Goal: Transaction & Acquisition: Purchase product/service

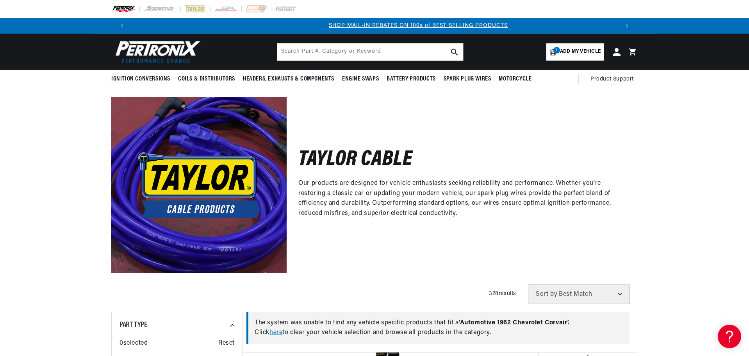
scroll to position [0, 490]
click at [588, 54] on span "Add my vehicle" at bounding box center [580, 51] width 41 height 7
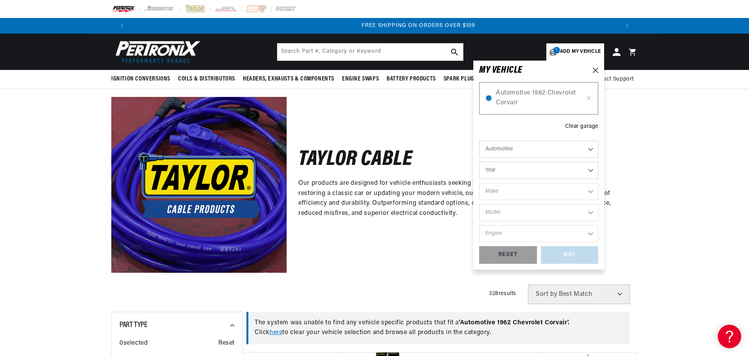
scroll to position [0, 980]
select select "1989"
click at [479, 162] on select "Year [DATE] 2021 2020 2019 2018 2017 2016 2015 2014 2013 2012 2011 2010 2009 20…" at bounding box center [538, 170] width 119 height 17
select select "1989"
drag, startPoint x: 511, startPoint y: 177, endPoint x: 514, endPoint y: 203, distance: 26.0
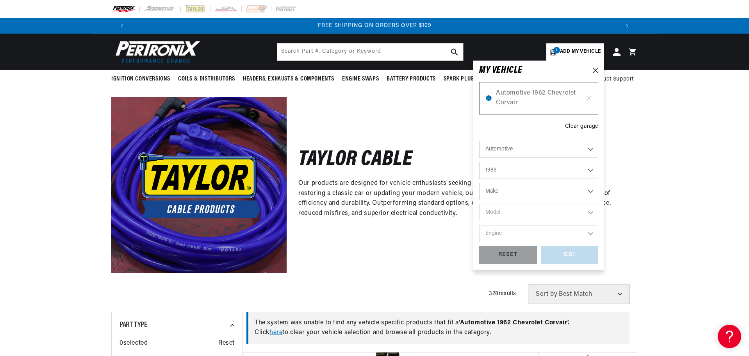
click at [514, 203] on div "Automotive Agricultural Industrial Marine Motorcycle 2022 2021 2020 2019 2018 2…" at bounding box center [538, 193] width 119 height 105
select select "Chevrolet"
click at [479, 183] on select "Make Buick Cadillac Chevrolet Chrysler Dodge Eagle Ford GMC Hyundai [GEOGRAPHIC…" at bounding box center [538, 191] width 119 height 17
select select "Chevrolet"
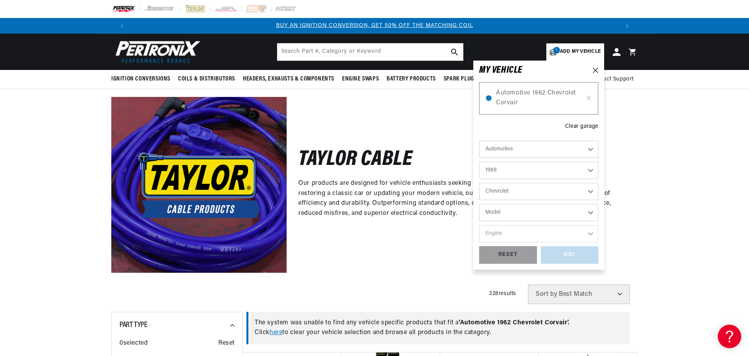
select select "Camaro"
click at [479, 204] on select "Model Astro B60 Blazer C50 C60 C70 C1500 C2500 C3500 [GEOGRAPHIC_DATA] Caprice …" at bounding box center [538, 212] width 119 height 17
select select "Camaro"
select select "5.7L"
click at [479, 225] on select "Engine 2.8L 5.0L 5.7L" at bounding box center [538, 233] width 119 height 17
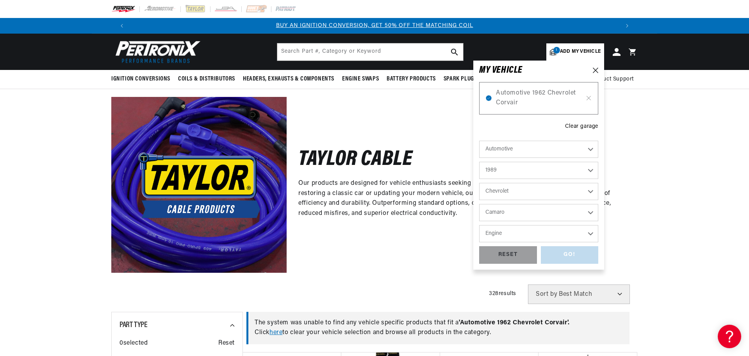
select select "5.7L"
click at [570, 255] on div "GO!" at bounding box center [570, 255] width 58 height 18
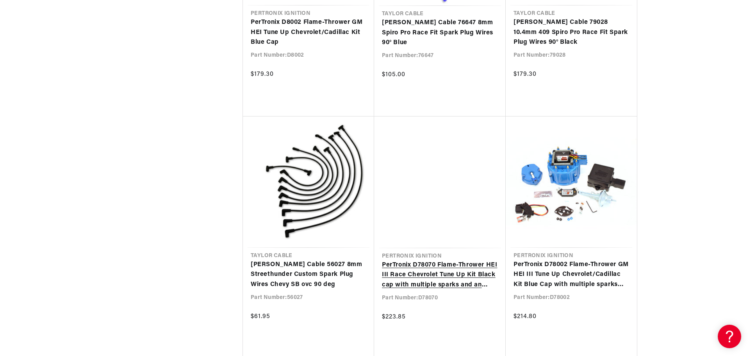
scroll to position [1762, 0]
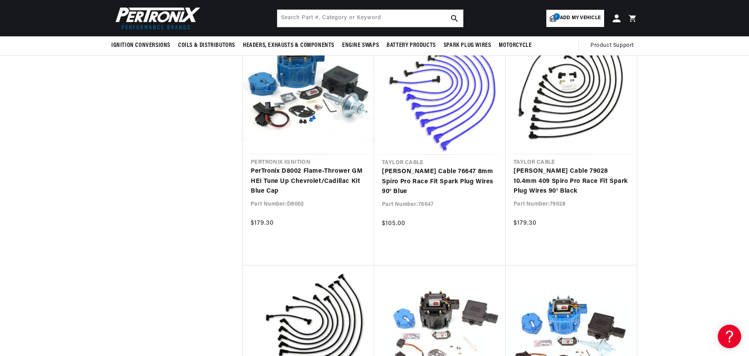
scroll to position [1547, 0]
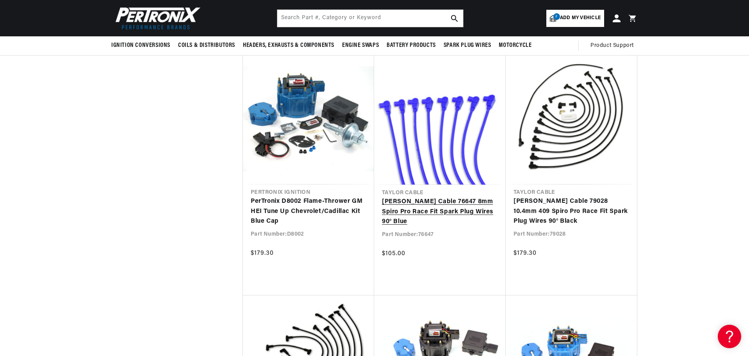
click at [462, 202] on link "Taylor Cable 76647 8mm Spiro Pro Race Fit Spark Plug Wires 90° Blue" at bounding box center [440, 212] width 116 height 30
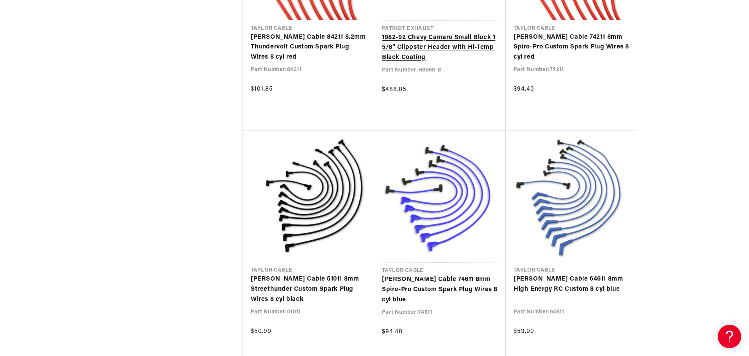
scroll to position [0, 980]
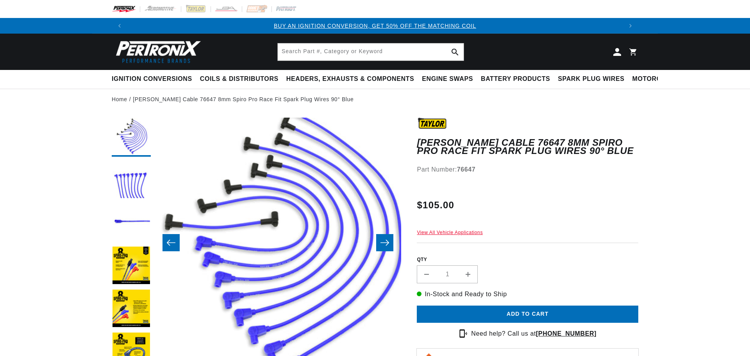
drag, startPoint x: 455, startPoint y: 171, endPoint x: 439, endPoint y: 188, distance: 22.9
click at [455, 171] on div "Part Number: 76647" at bounding box center [527, 169] width 221 height 10
